Goal: Book appointment/travel/reservation

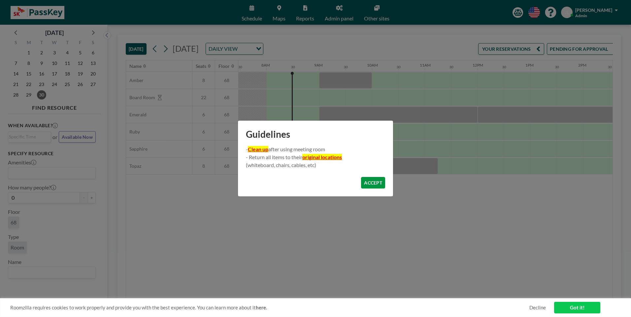
scroll to position [0, 396]
click at [367, 184] on button "ACCEPT" at bounding box center [373, 183] width 24 height 12
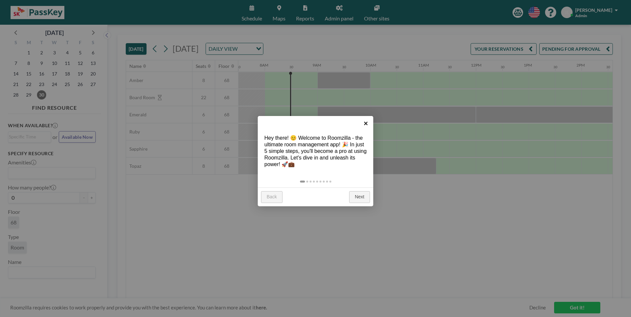
click at [364, 124] on link "×" at bounding box center [365, 123] width 15 height 15
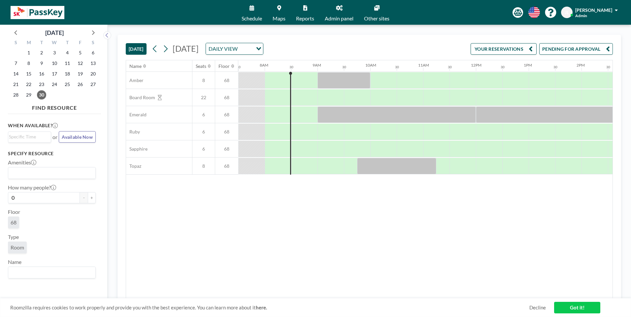
click at [279, 15] on link "Maps" at bounding box center [278, 12] width 23 height 25
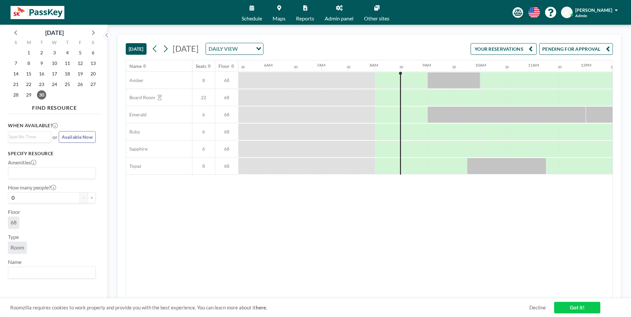
scroll to position [0, 396]
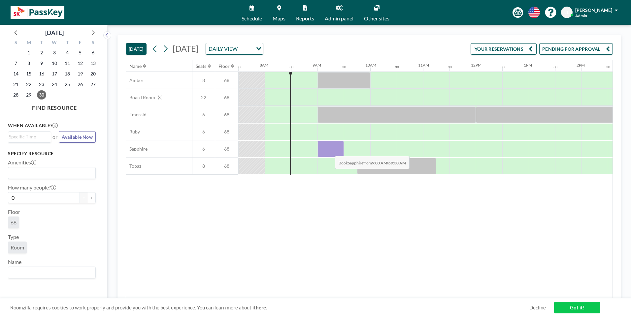
click at [330, 151] on div at bounding box center [330, 149] width 26 height 16
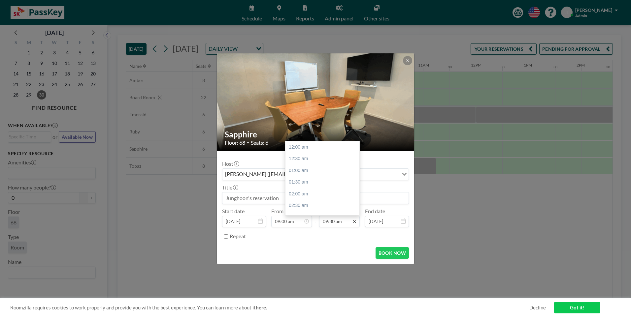
scroll to position [223, 0]
click at [354, 223] on icon at bounding box center [354, 221] width 5 height 5
drag, startPoint x: 301, startPoint y: 182, endPoint x: 307, endPoint y: 182, distance: 6.6
click at [301, 182] on div "11:00 am" at bounding box center [323, 183] width 77 height 12
type input "11:00 am"
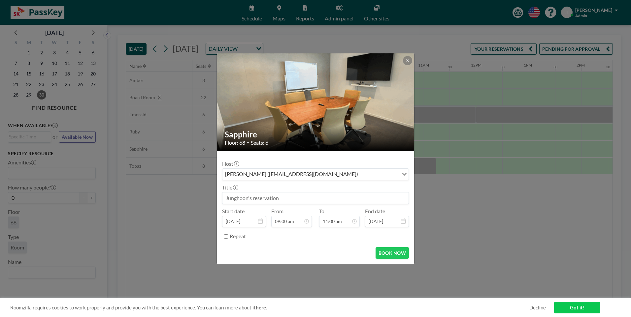
scroll to position [258, 0]
click at [389, 252] on button "BOOK NOW" at bounding box center [391, 253] width 33 height 12
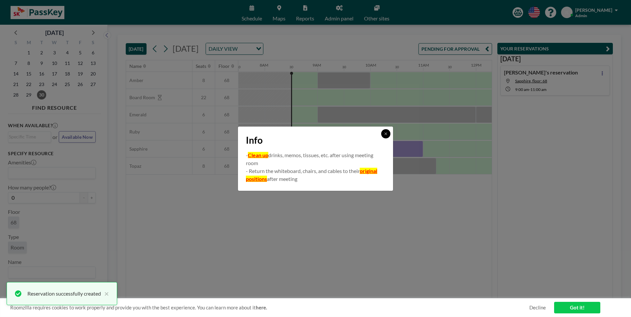
click at [387, 136] on button at bounding box center [385, 133] width 9 height 9
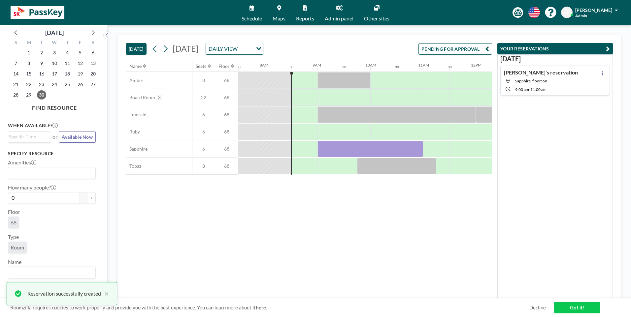
click at [377, 220] on div "Name Seats Floor 12AM 30 1AM 30 2AM 30 3AM 30 4AM 30 5AM 30 6AM 30 7AM 30 8AM 3…" at bounding box center [309, 179] width 366 height 239
